Goal: Task Accomplishment & Management: Complete application form

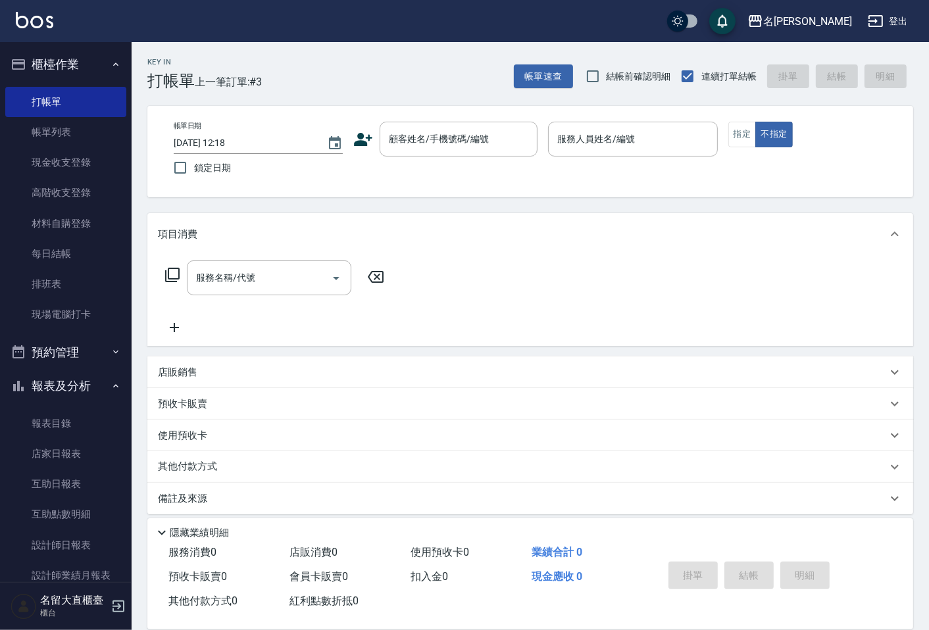
click at [81, 133] on link "帳單列表" at bounding box center [65, 132] width 121 height 30
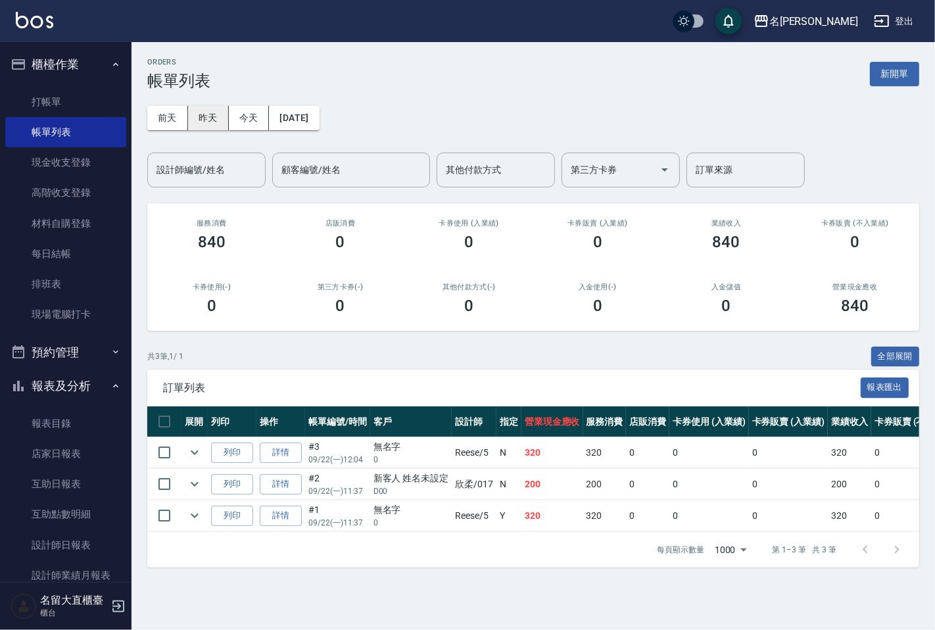
click at [212, 123] on button "昨天" at bounding box center [208, 118] width 41 height 24
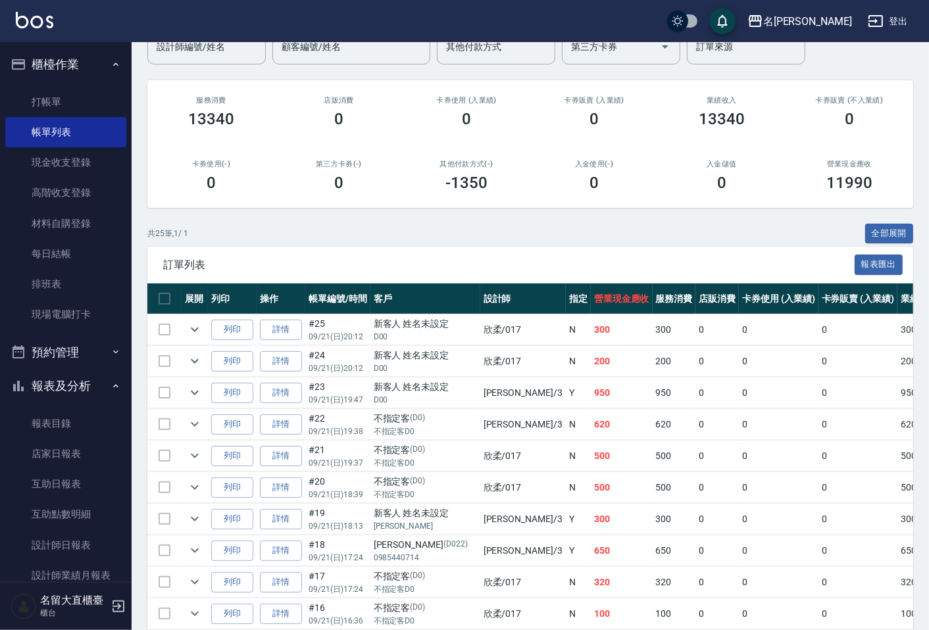
scroll to position [76, 0]
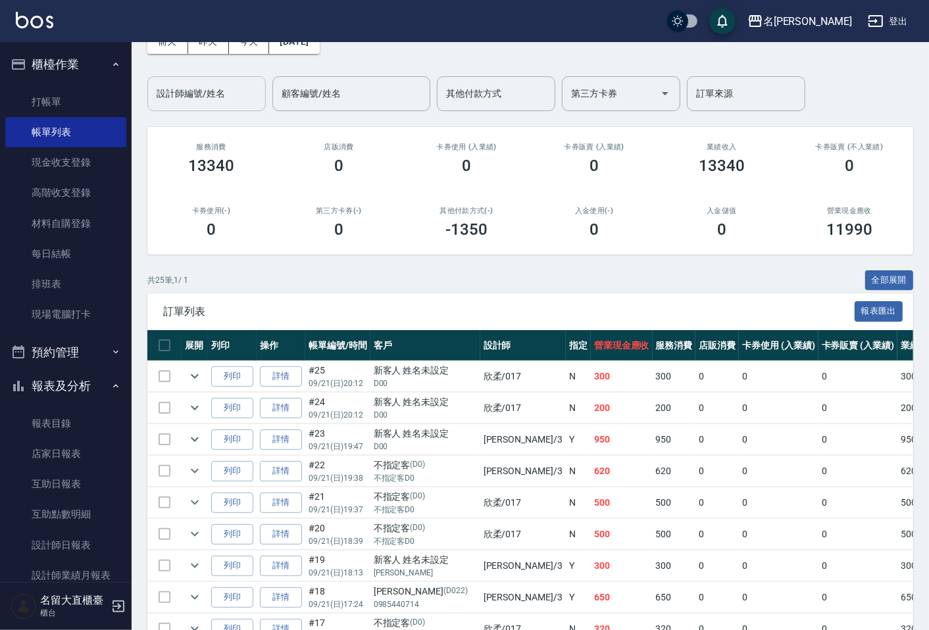
click at [218, 107] on div "設計師編號/姓名" at bounding box center [206, 93] width 118 height 35
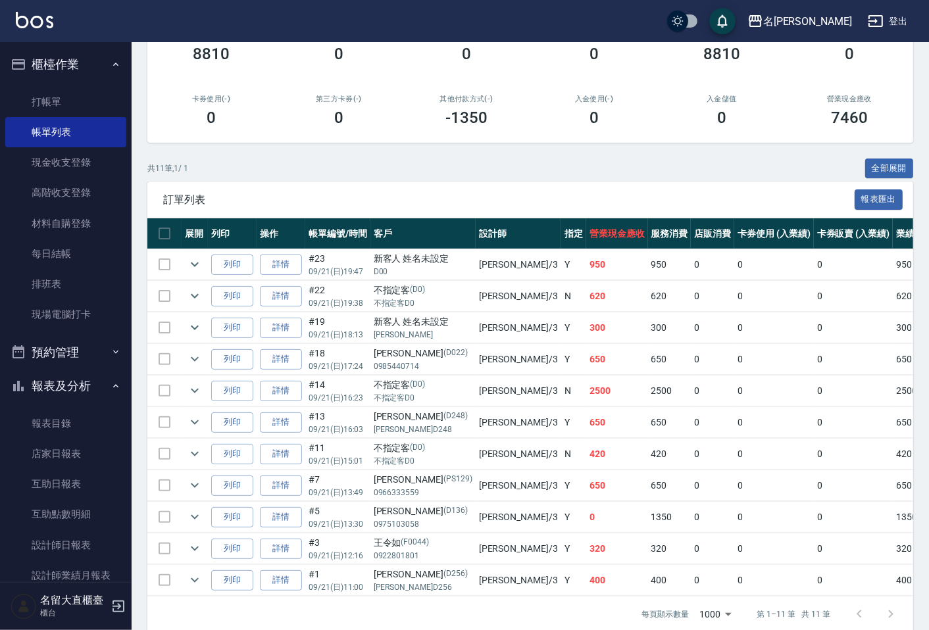
scroll to position [218, 0]
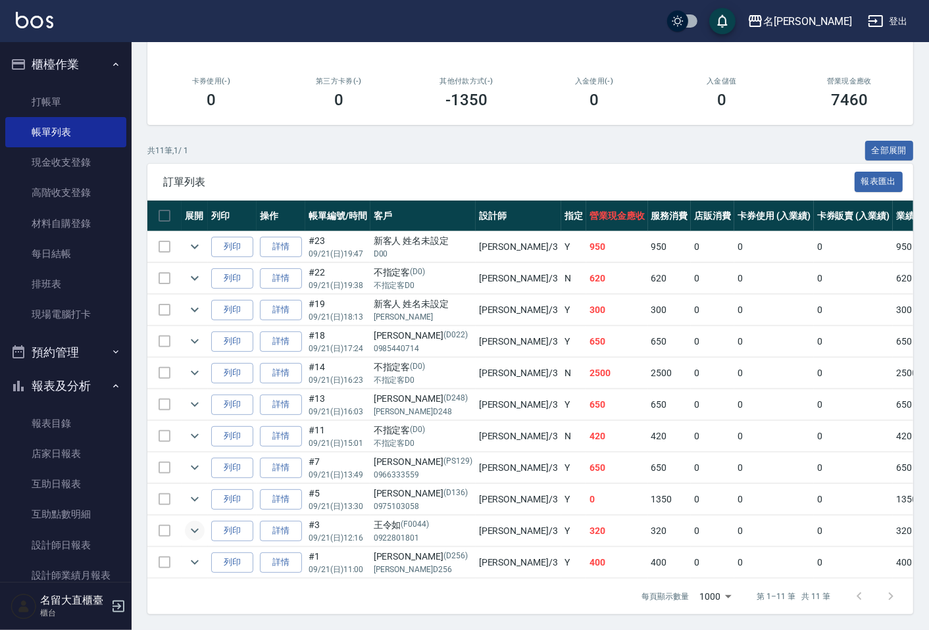
type input "[PERSON_NAME]3"
click at [200, 523] on icon "expand row" at bounding box center [195, 531] width 16 height 16
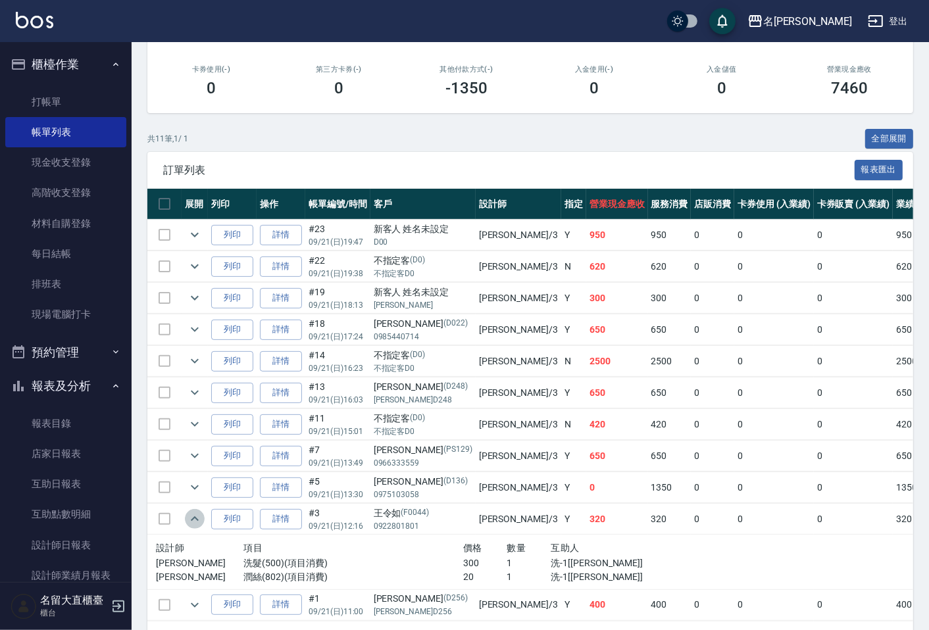
click at [199, 521] on icon "expand row" at bounding box center [195, 519] width 16 height 16
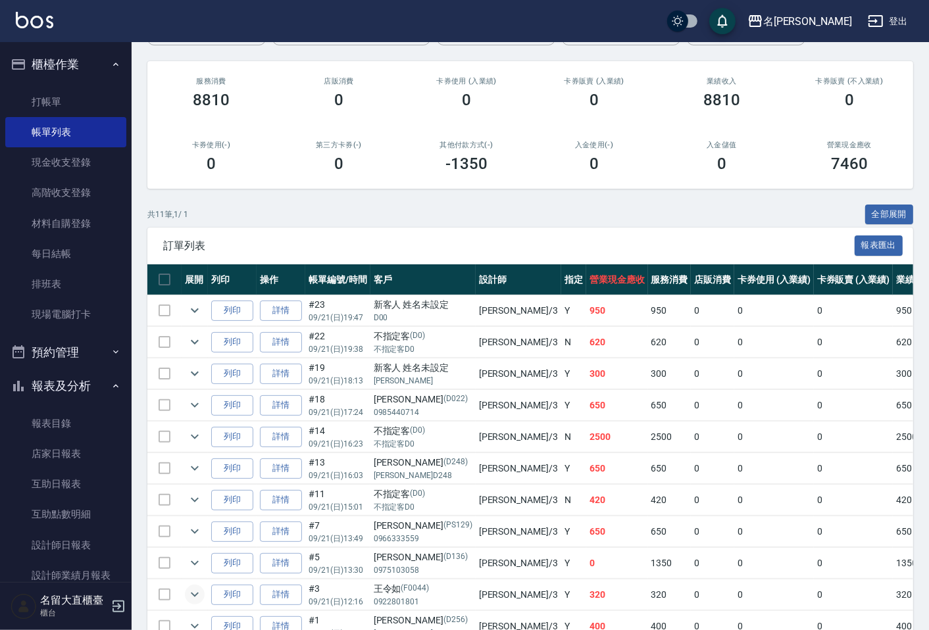
scroll to position [71, 0]
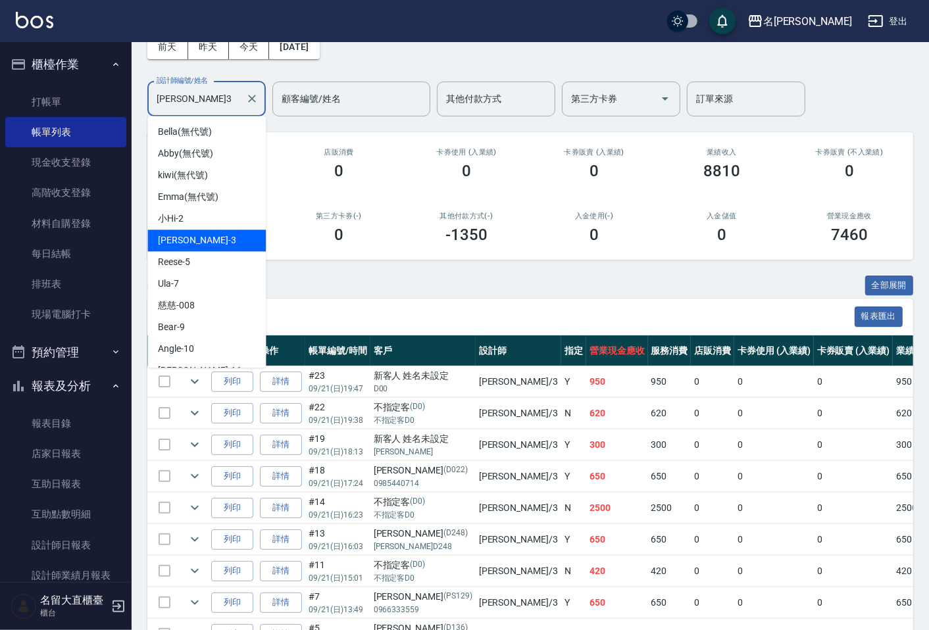
drag, startPoint x: 174, startPoint y: 109, endPoint x: 126, endPoint y: 116, distance: 48.5
click at [138, 119] on div "ORDERS 帳單列表 新開單 [DATE] [DATE] [DATE] [DATE] 設計師編號/姓名 [PERSON_NAME]-3 設計師編號/姓名 顧…" at bounding box center [530, 368] width 797 height 794
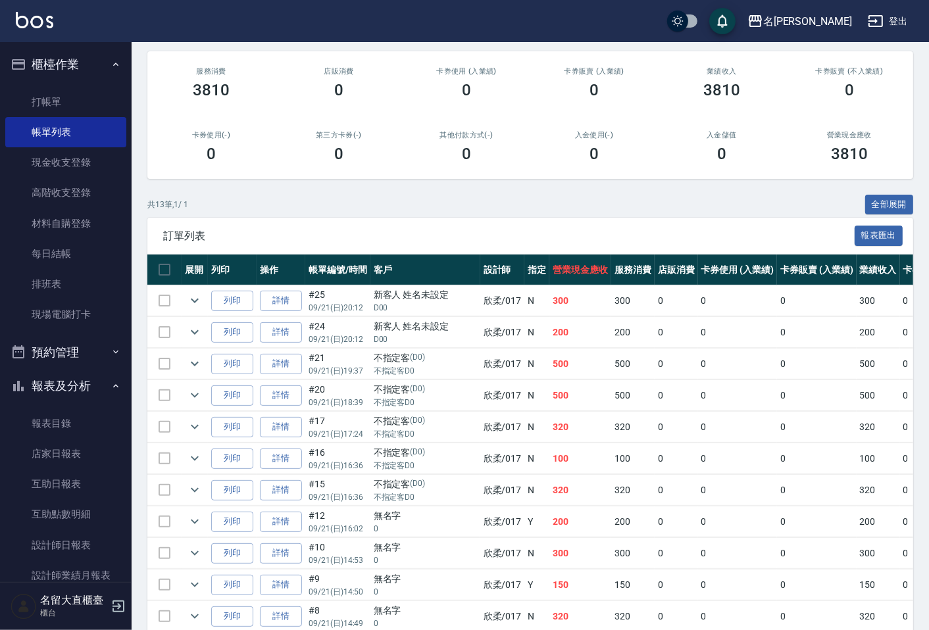
scroll to position [135, 0]
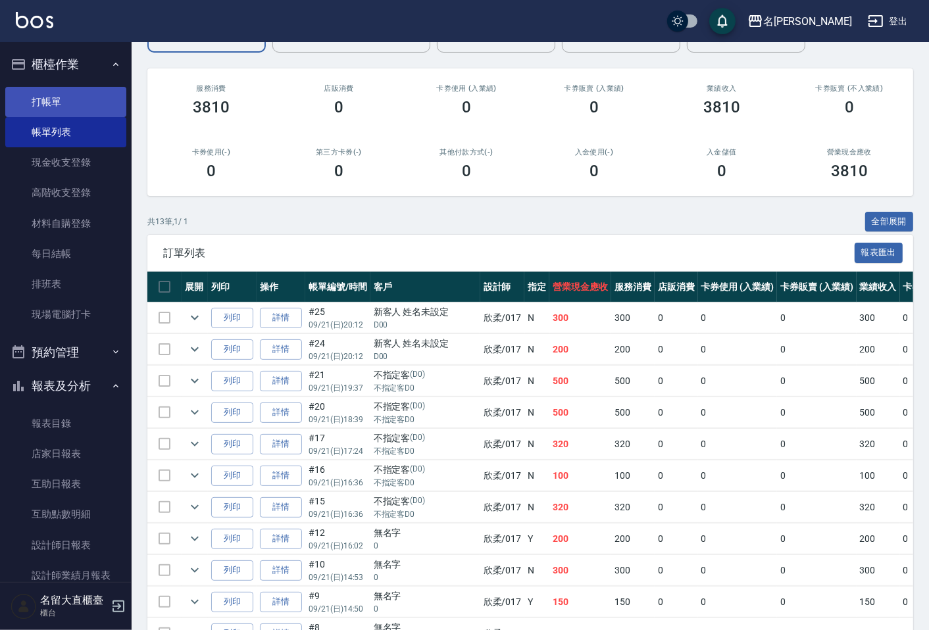
type input "欣柔-017"
click at [88, 108] on link "打帳單" at bounding box center [65, 102] width 121 height 30
